Goal: Task Accomplishment & Management: Use online tool/utility

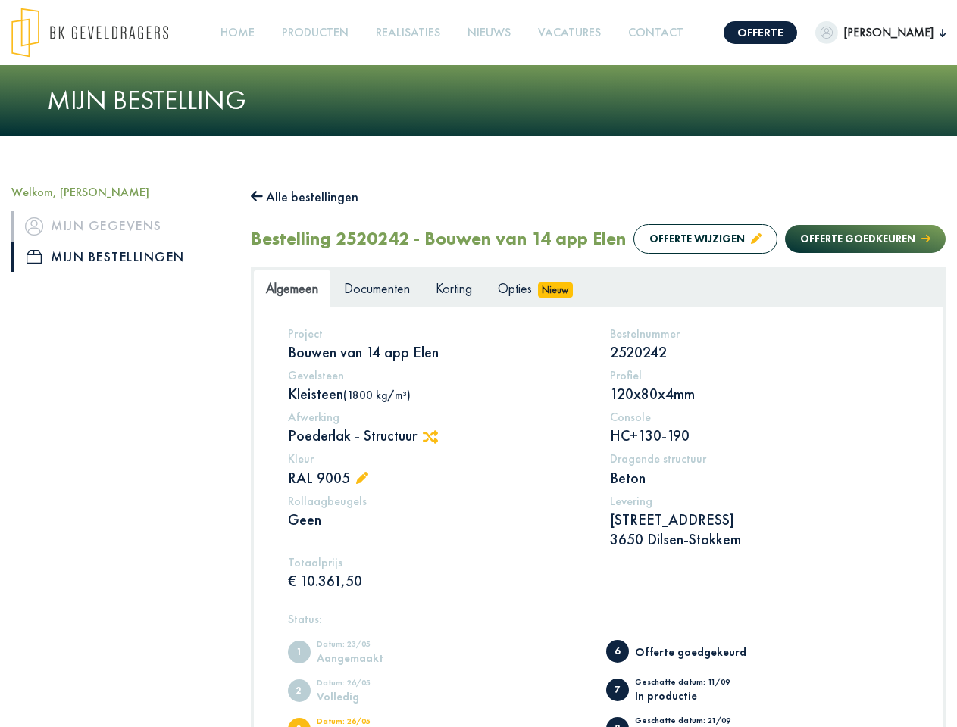
click at [105, 33] on img at bounding box center [89, 33] width 157 height 50
click at [764, 33] on link "Offerte" at bounding box center [760, 32] width 73 height 23
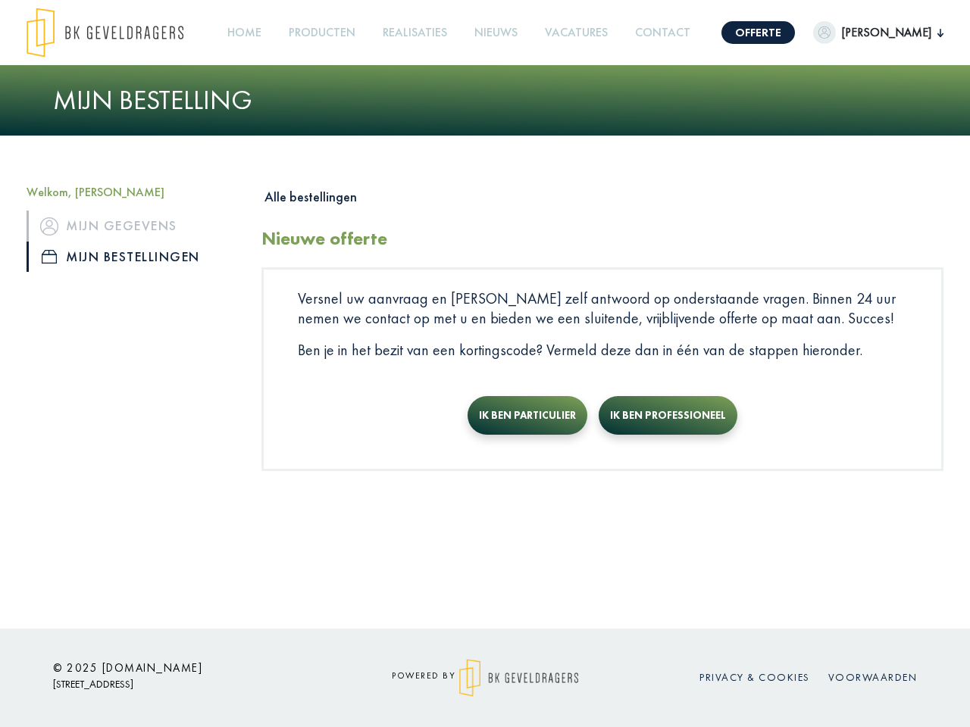
click at [874, 33] on span "[PERSON_NAME]" at bounding box center [887, 32] width 102 height 18
click at [328, 33] on link "Producten +" at bounding box center [322, 33] width 79 height 34
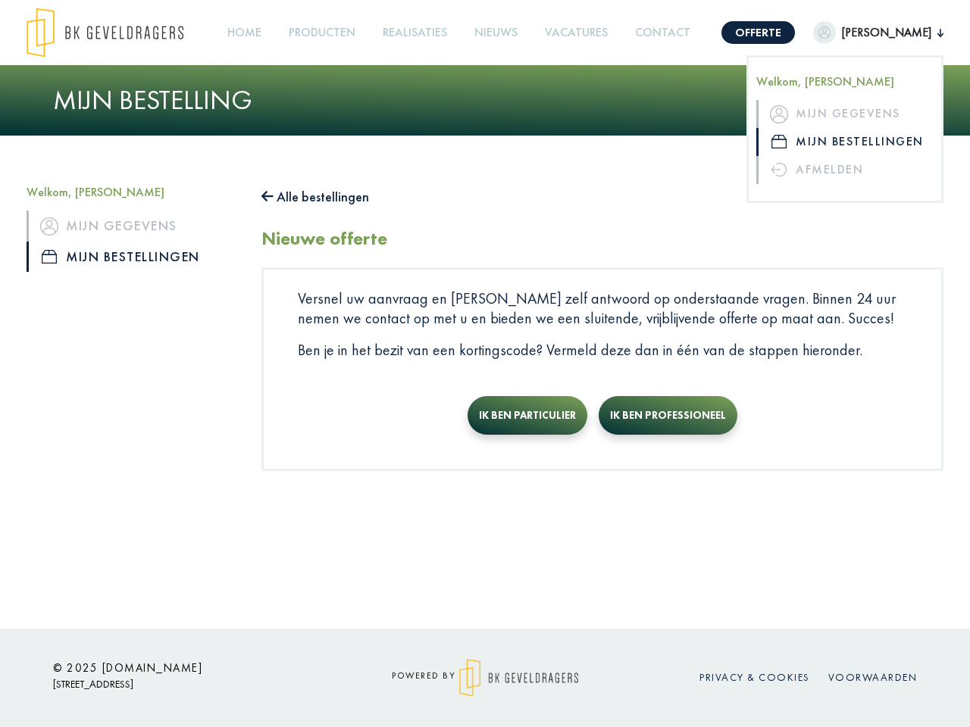
click at [312, 197] on button "Alle bestellingen" at bounding box center [315, 197] width 108 height 24
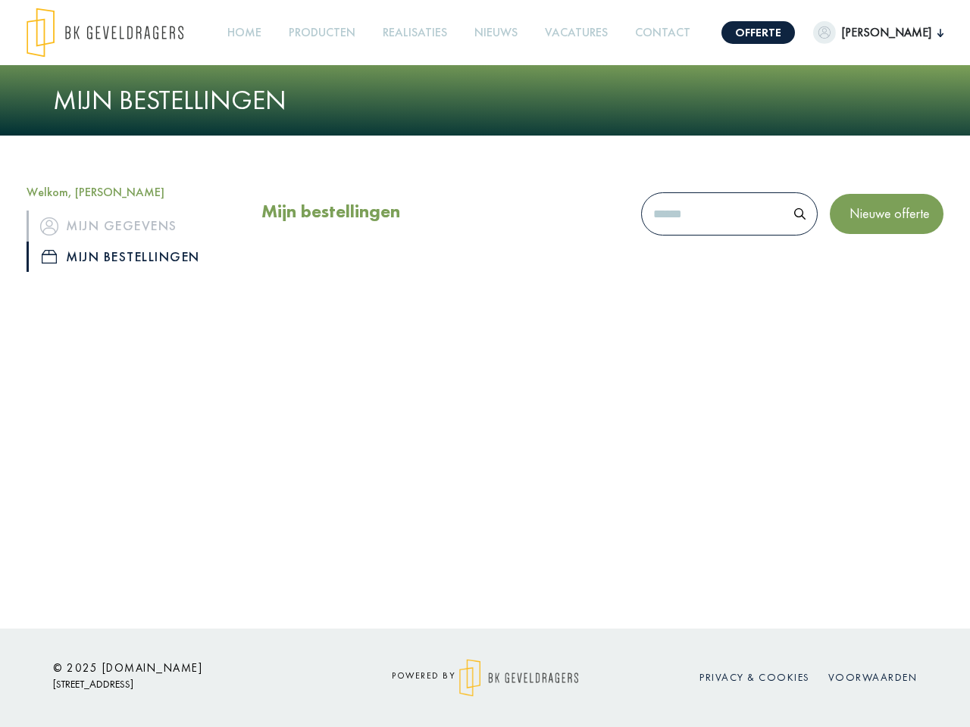
click at [690, 270] on div "Mijn bestellingen Nieuwe offerte" at bounding box center [602, 237] width 705 height 105
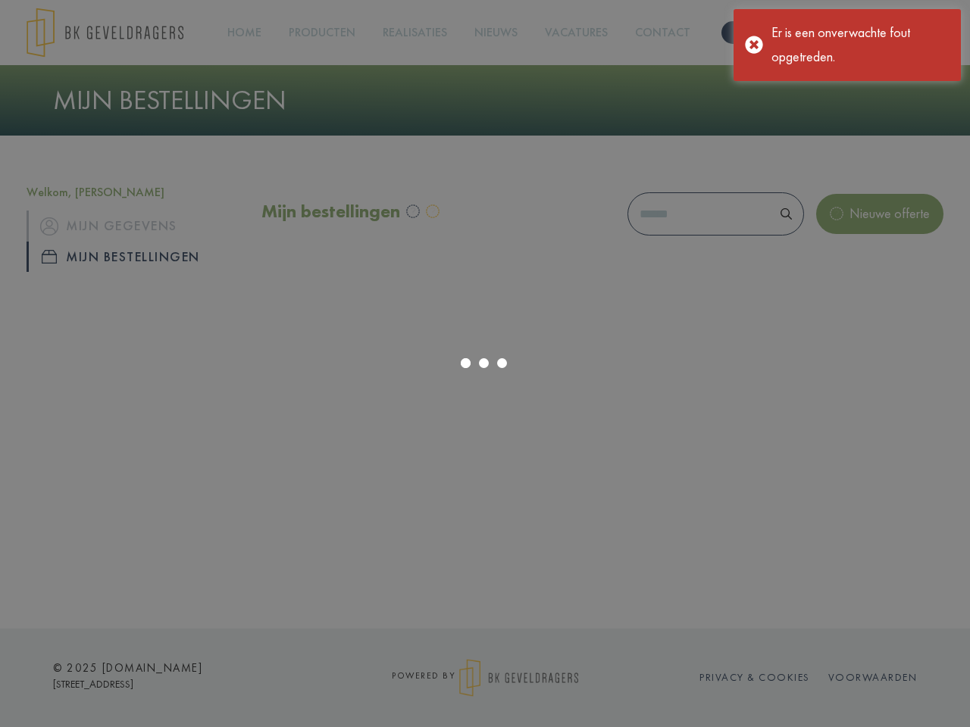
click at [850, 270] on app-root "Offerte [PERSON_NAME] Welkom, [PERSON_NAME] Mijn gegevens Mijn bestellingen Afm…" at bounding box center [485, 363] width 970 height 727
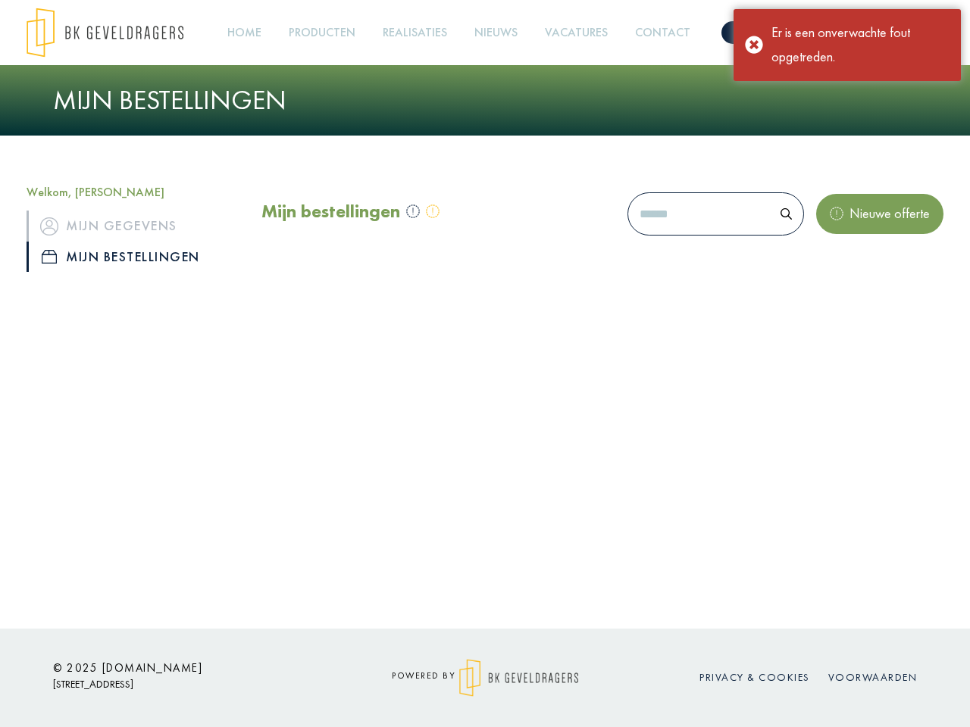
click at [436, 467] on div "Offerte [PERSON_NAME] Welkom, [PERSON_NAME] Mijn gegevens Mijn bestellingen Afm…" at bounding box center [485, 314] width 970 height 629
click at [367, 509] on div "Offerte [PERSON_NAME] Welkom, [PERSON_NAME] Mijn gegevens Mijn bestellingen Afm…" at bounding box center [485, 314] width 970 height 629
